Goal: Information Seeking & Learning: Understand process/instructions

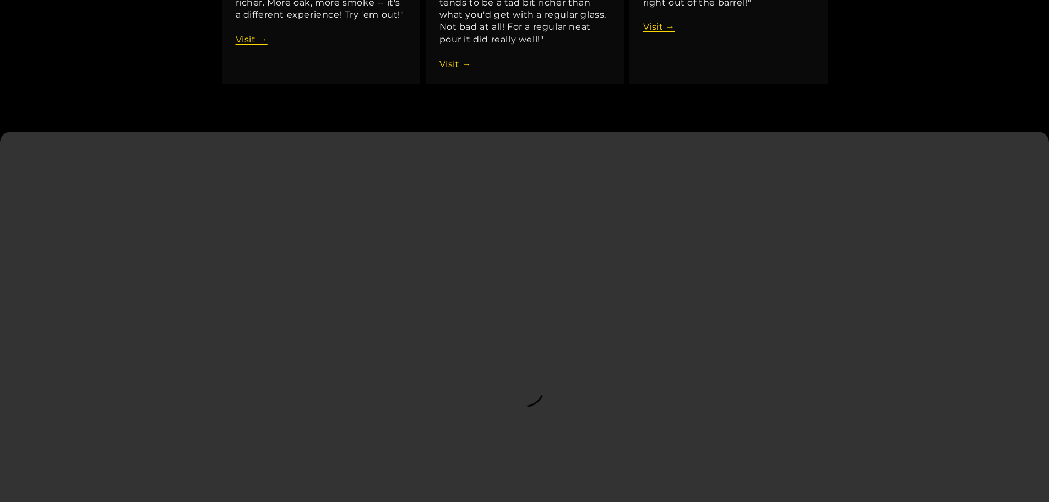
scroll to position [1762, 0]
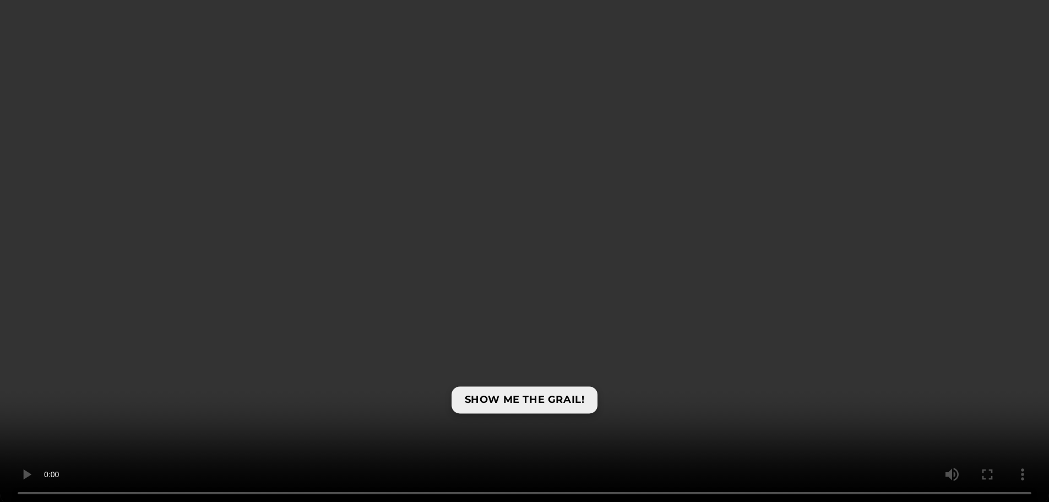
click at [484, 386] on link "SHOW ME THE GRAIL!" at bounding box center [525, 399] width 146 height 27
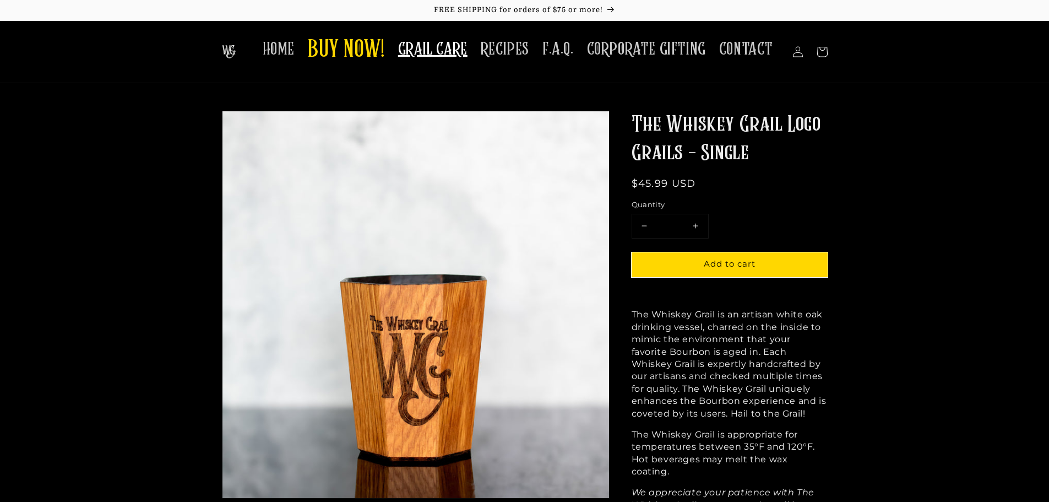
click at [450, 55] on span "GRAIL CARE" at bounding box center [432, 49] width 69 height 21
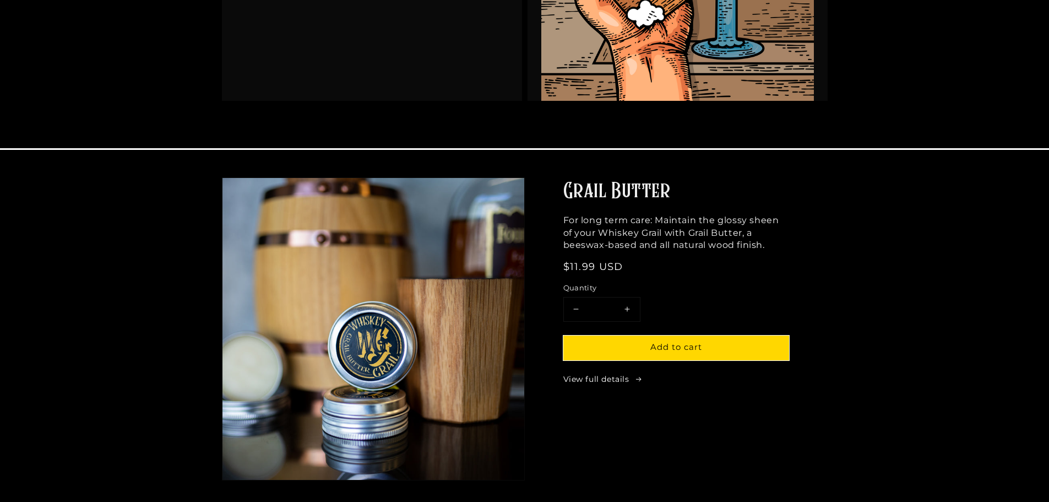
scroll to position [551, 0]
